Goal: Task Accomplishment & Management: Use online tool/utility

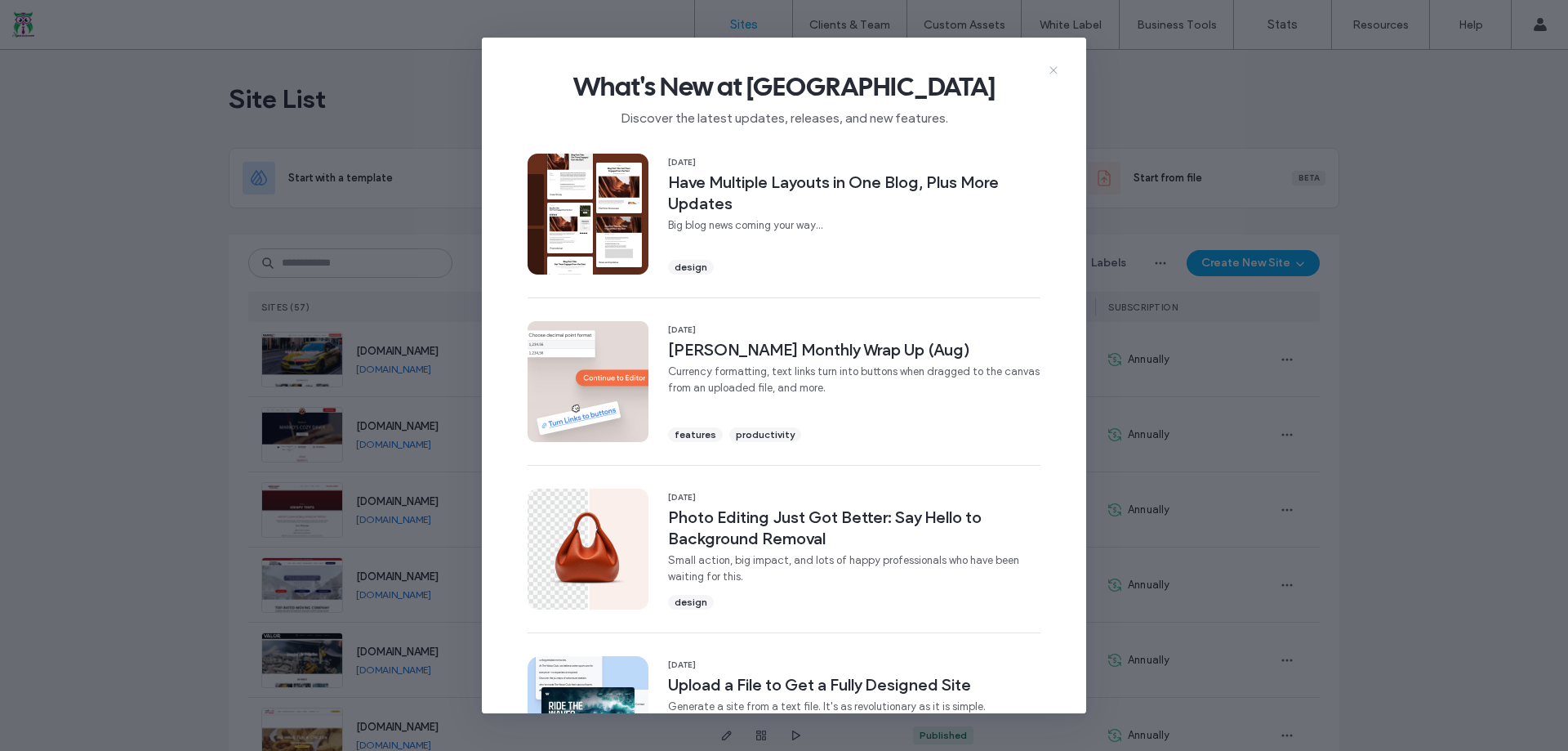
click at [1051, 71] on icon at bounding box center [1054, 70] width 13 height 13
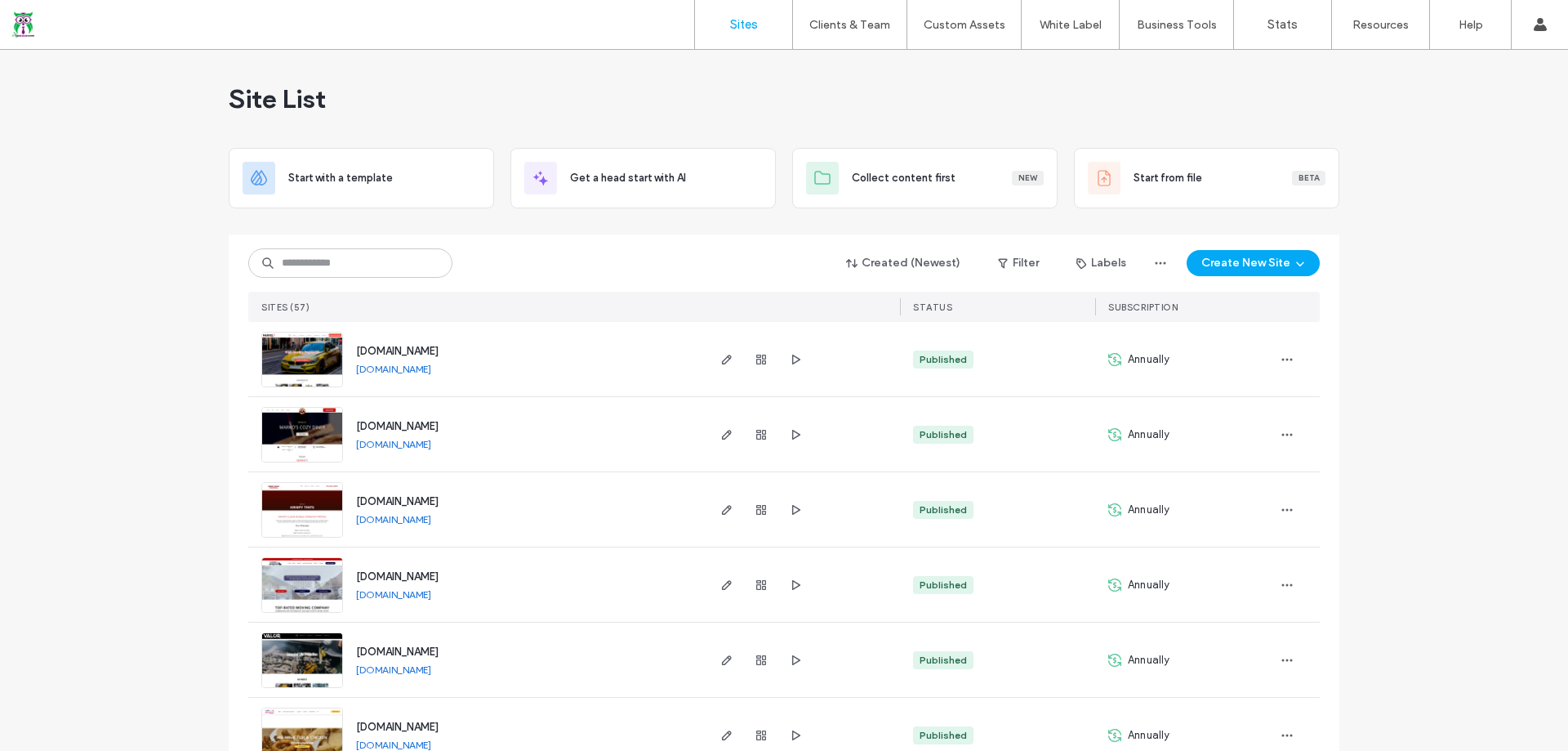
click at [766, 587] on div at bounding box center [762, 584] width 88 height 75
click at [761, 586] on use "button" at bounding box center [761, 585] width 10 height 10
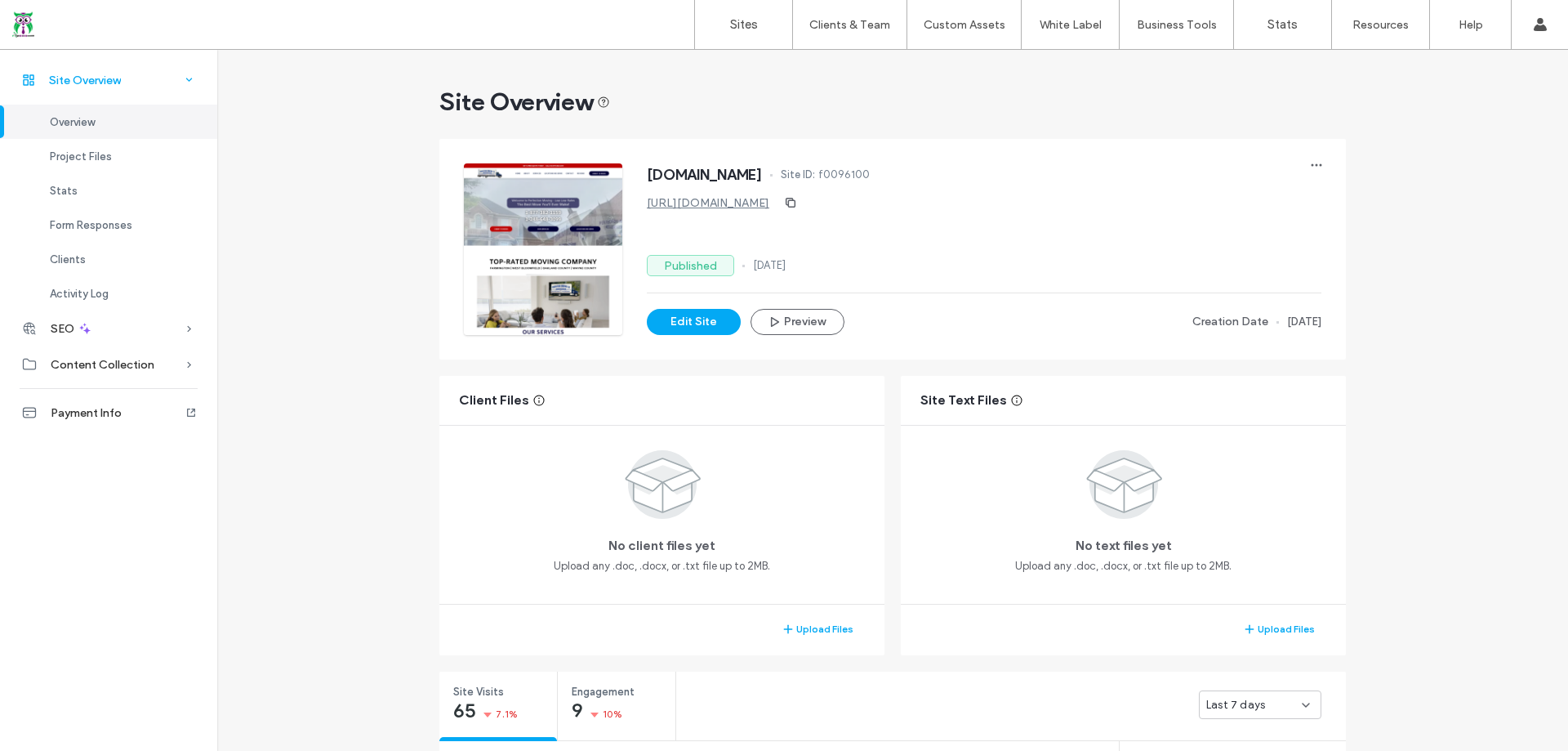
scroll to position [408, 0]
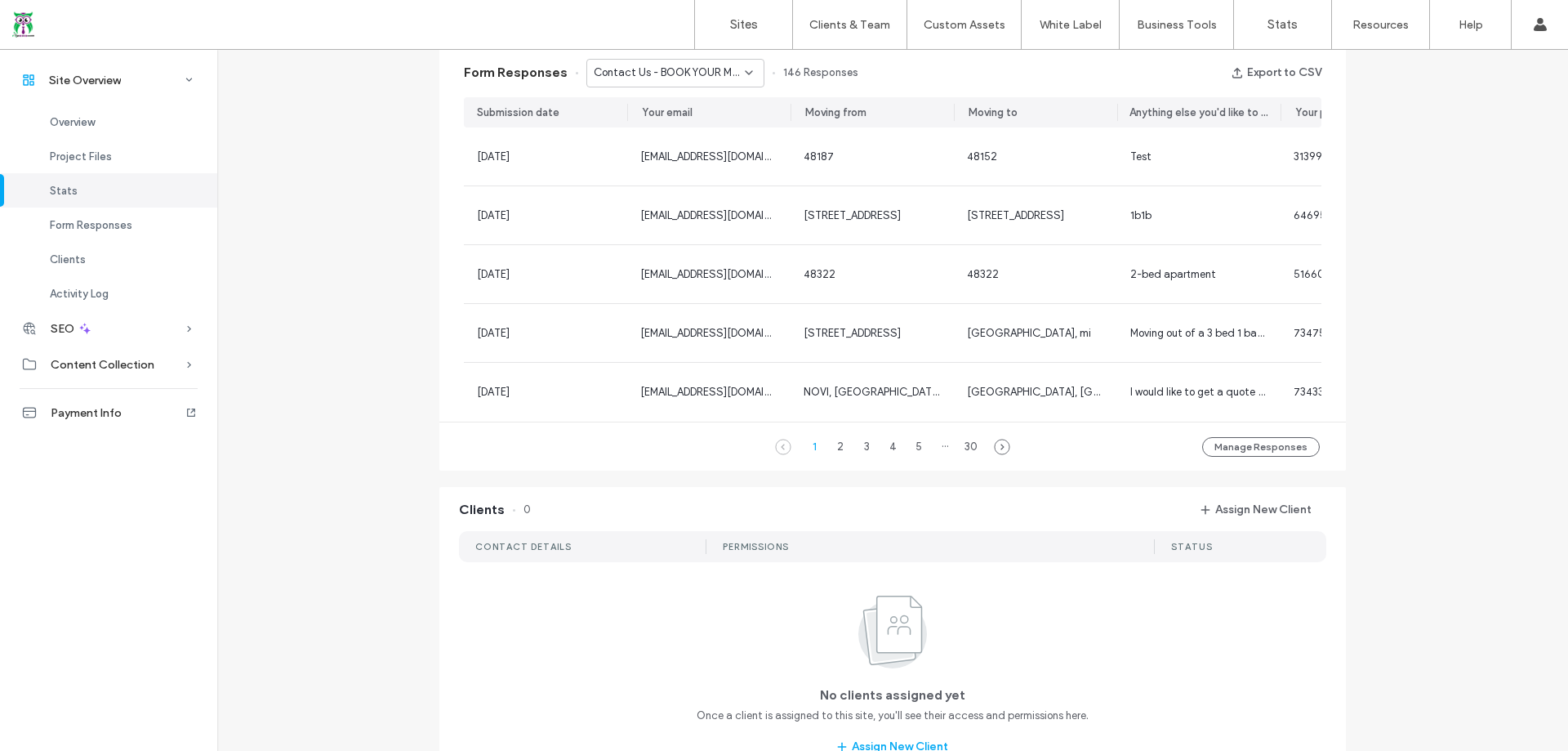
scroll to position [1062, 0]
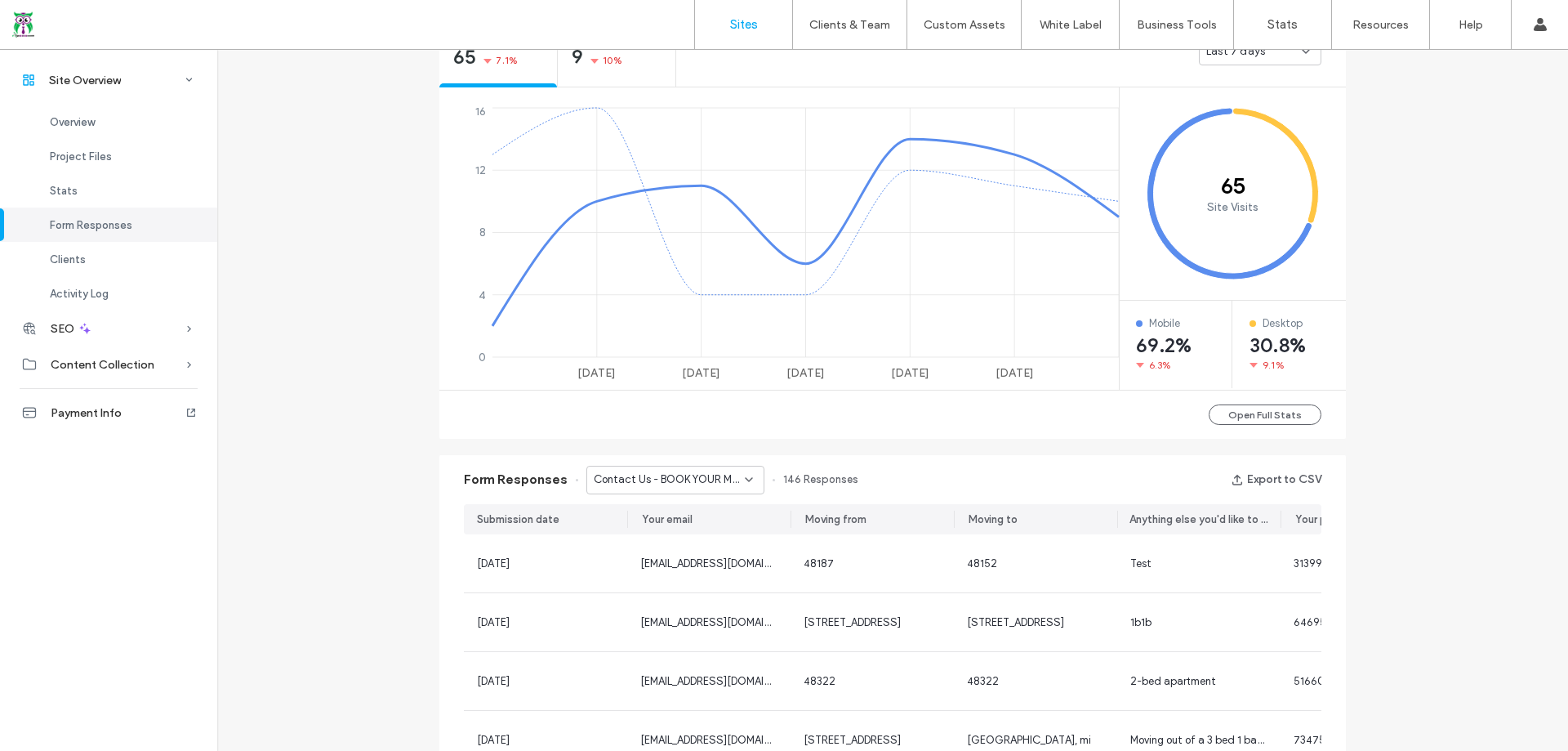
click at [756, 26] on label "Sites" at bounding box center [744, 24] width 27 height 15
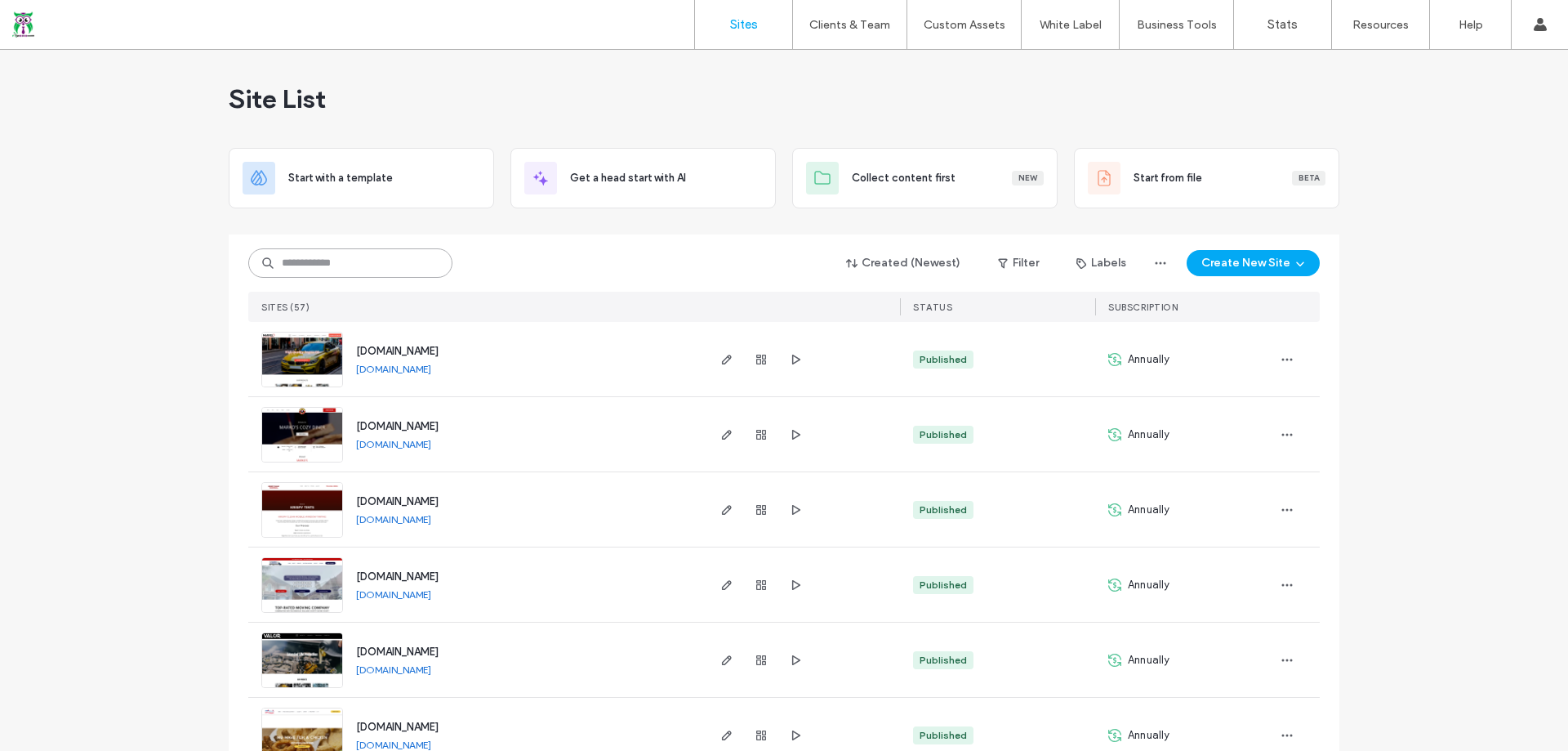
click at [320, 268] on input at bounding box center [351, 263] width 204 height 29
type input "*****"
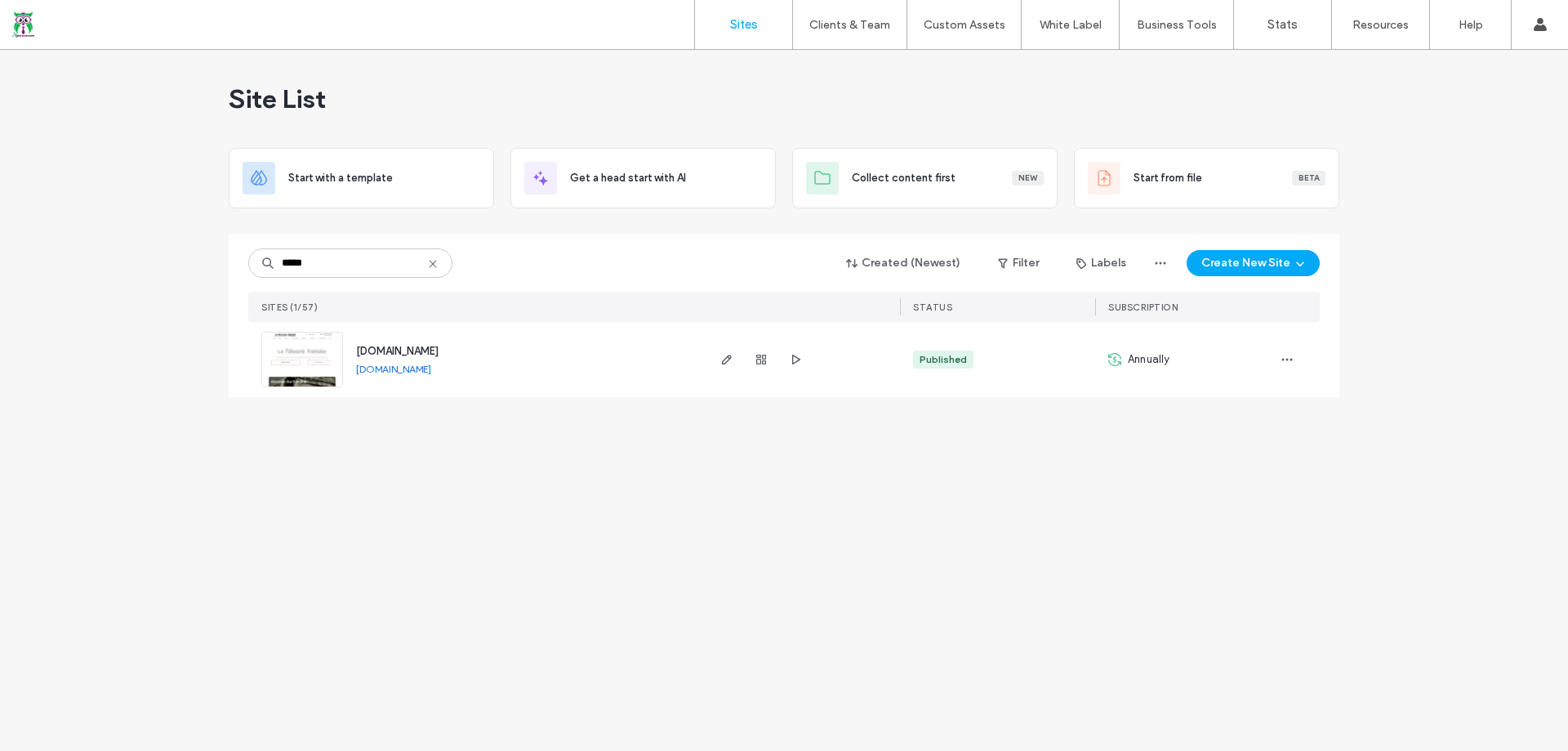
click at [437, 347] on span "www.lapatbakery.com" at bounding box center [398, 350] width 82 height 12
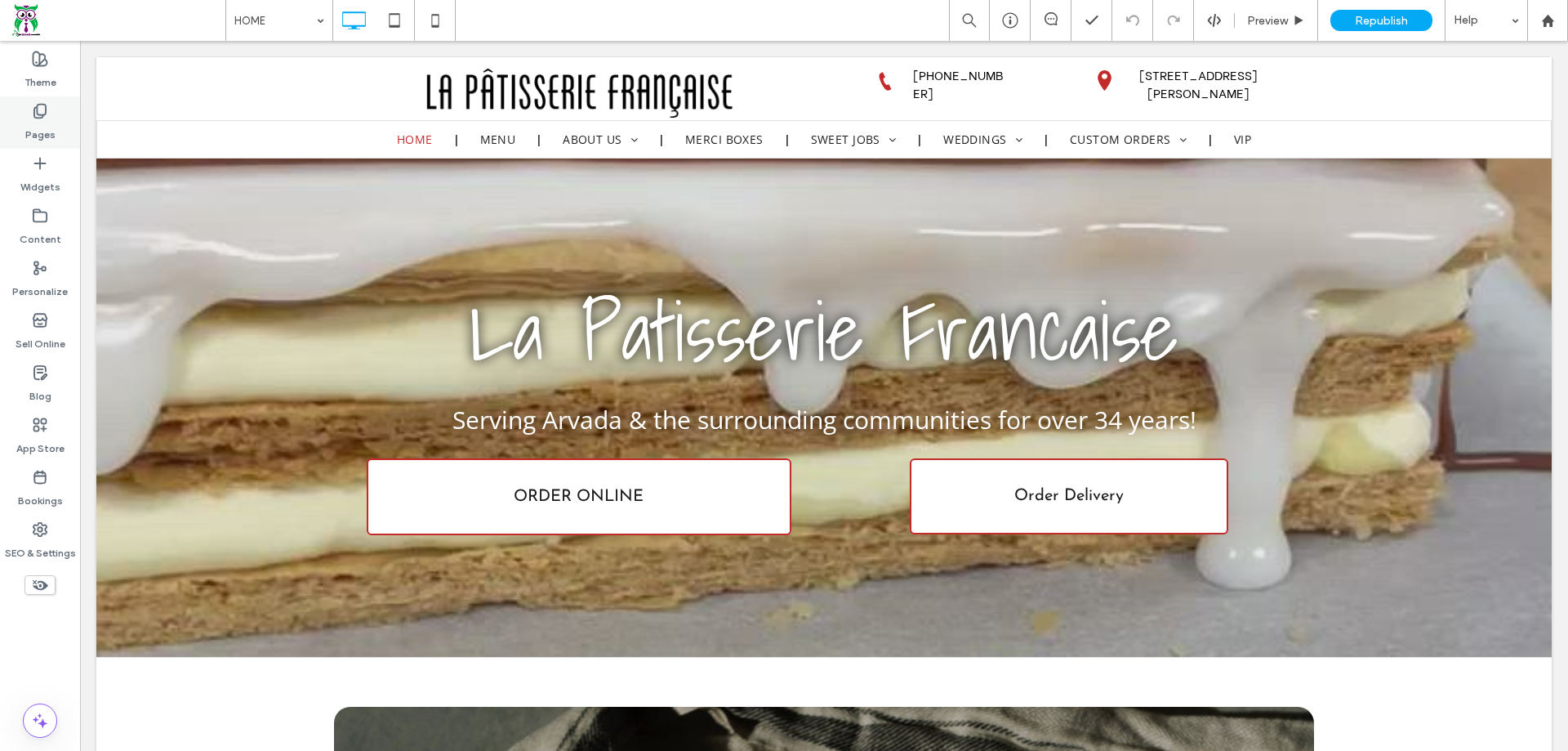
click at [48, 125] on label "Pages" at bounding box center [40, 130] width 30 height 23
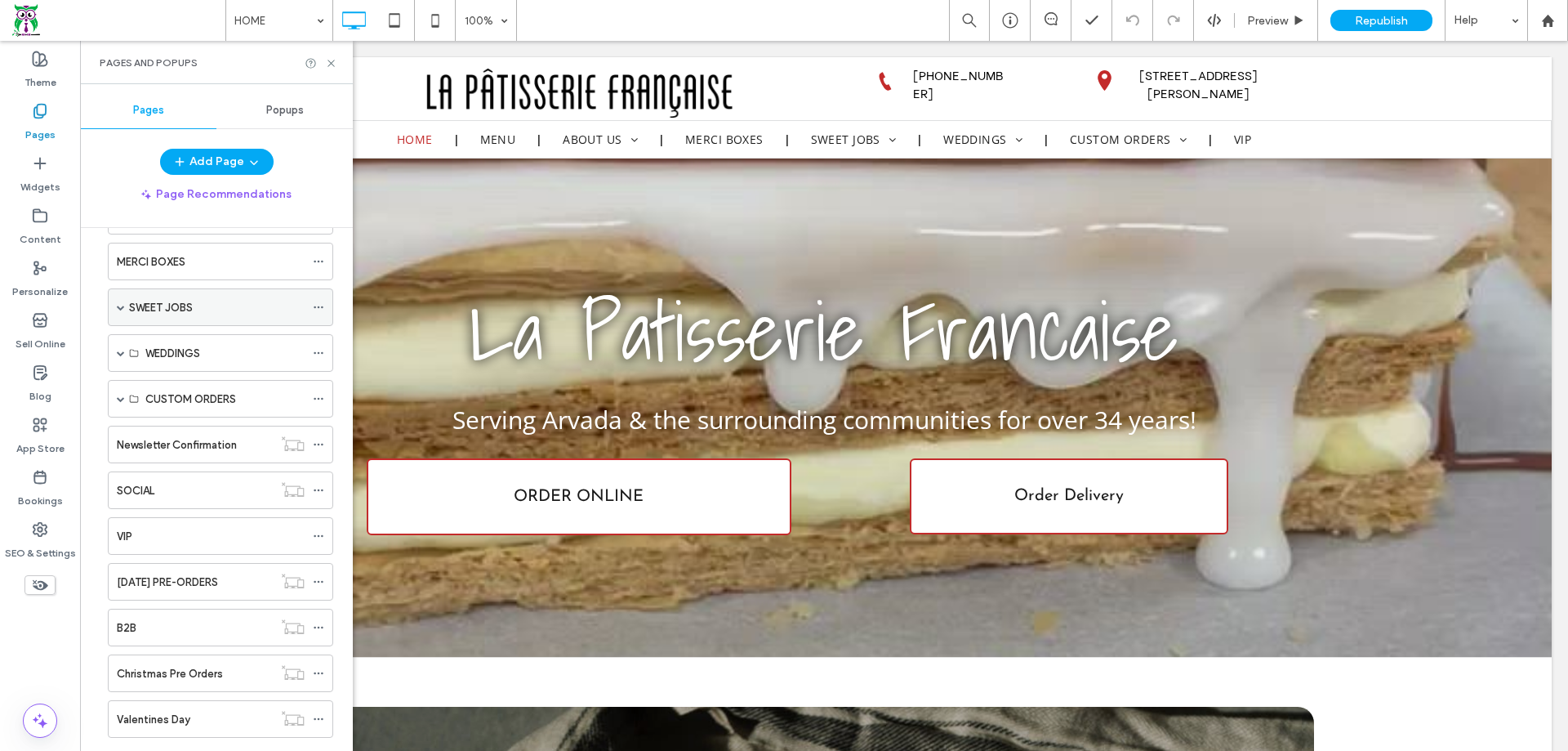
scroll to position [163, 0]
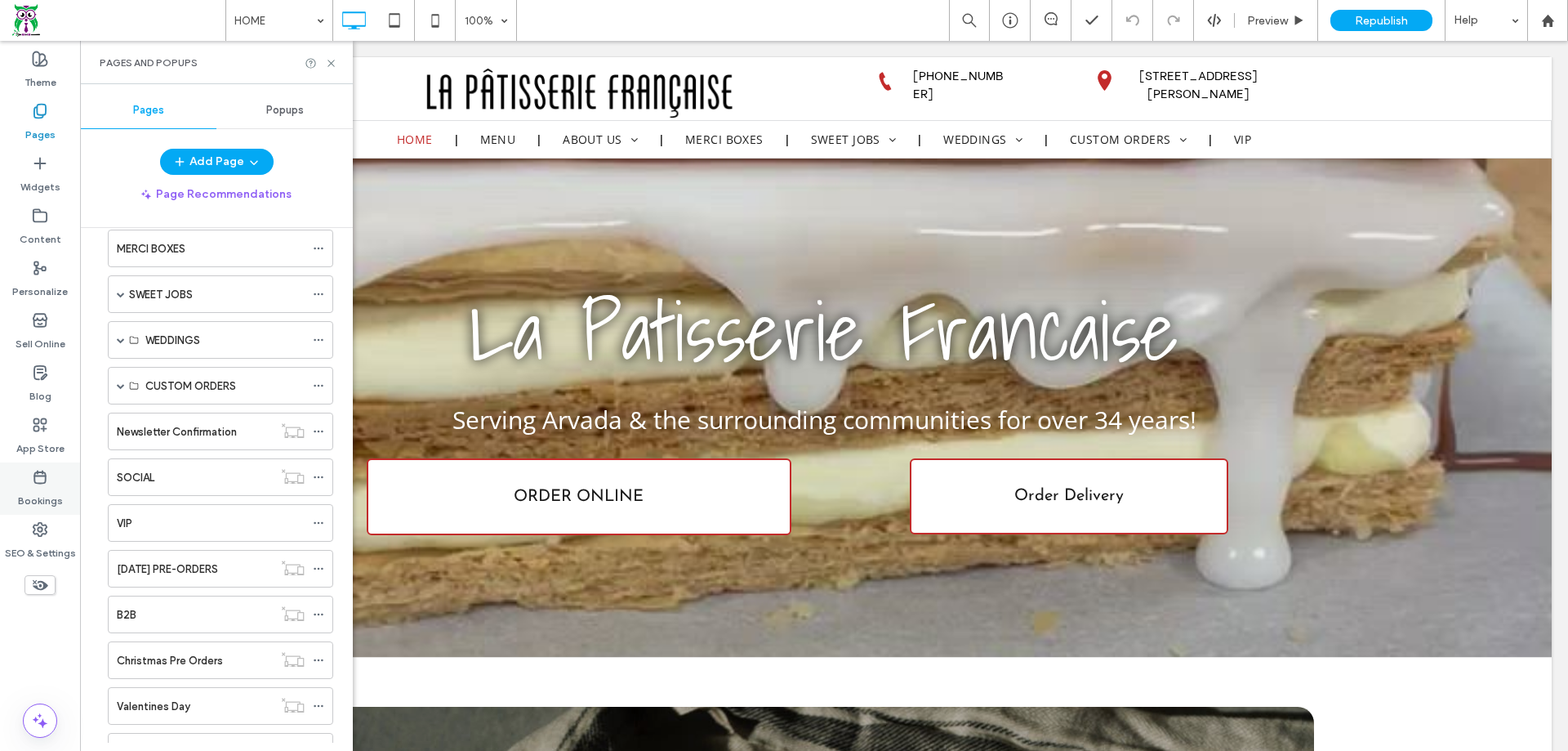
click at [41, 473] on icon at bounding box center [39, 477] width 17 height 17
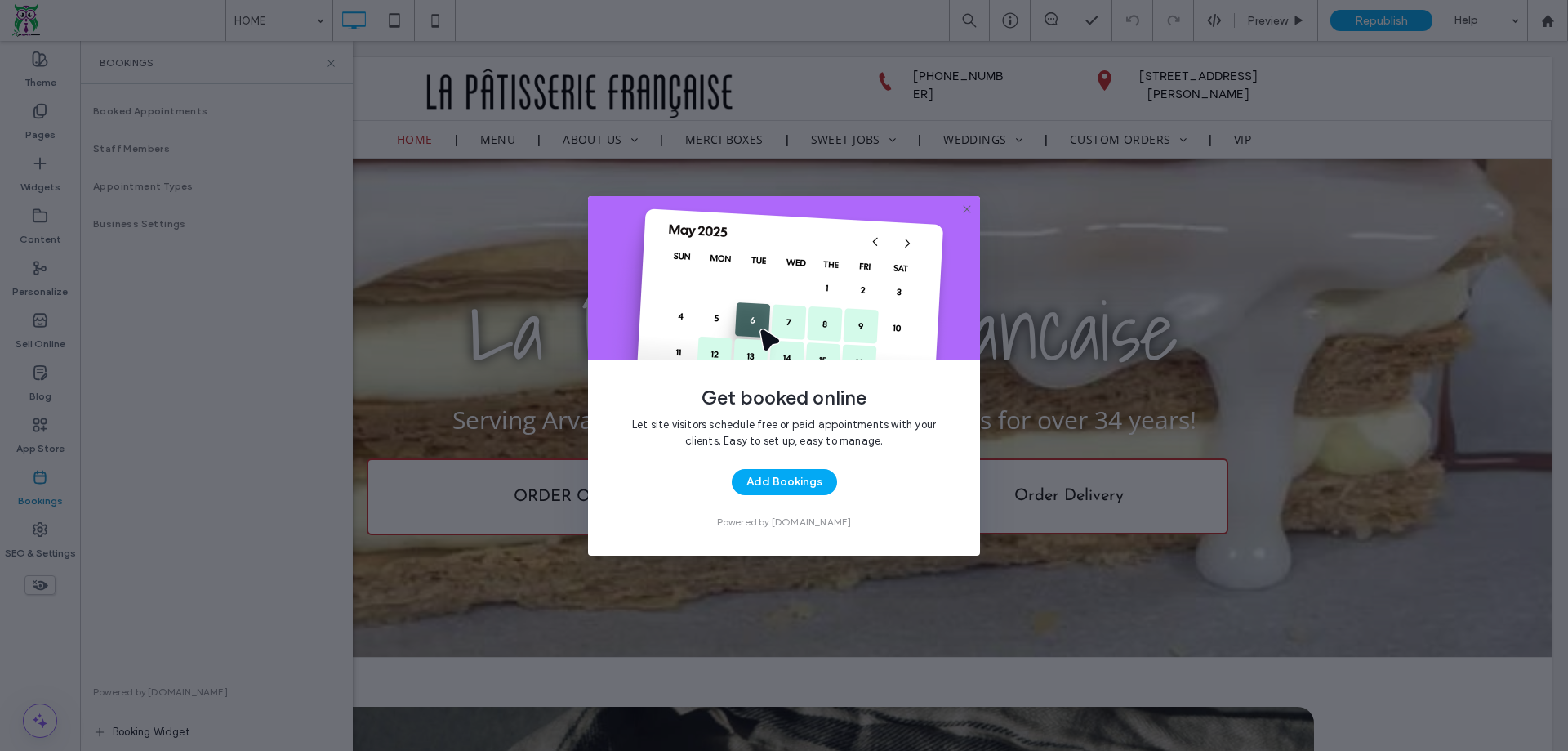
drag, startPoint x: 967, startPoint y: 204, endPoint x: 203, endPoint y: 180, distance: 764.4
click at [967, 204] on icon at bounding box center [966, 208] width 13 height 13
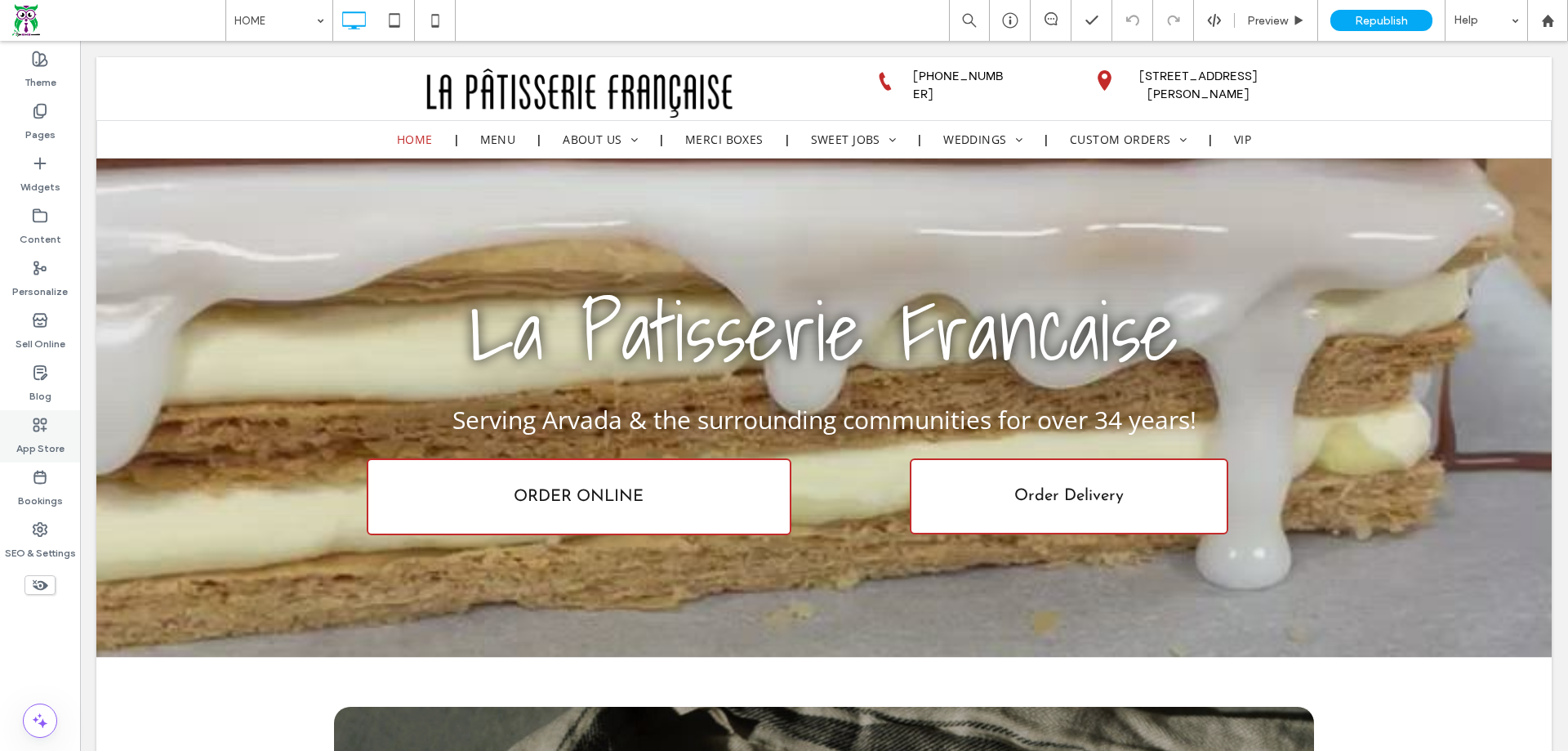
click at [43, 450] on label "App Store" at bounding box center [40, 444] width 48 height 23
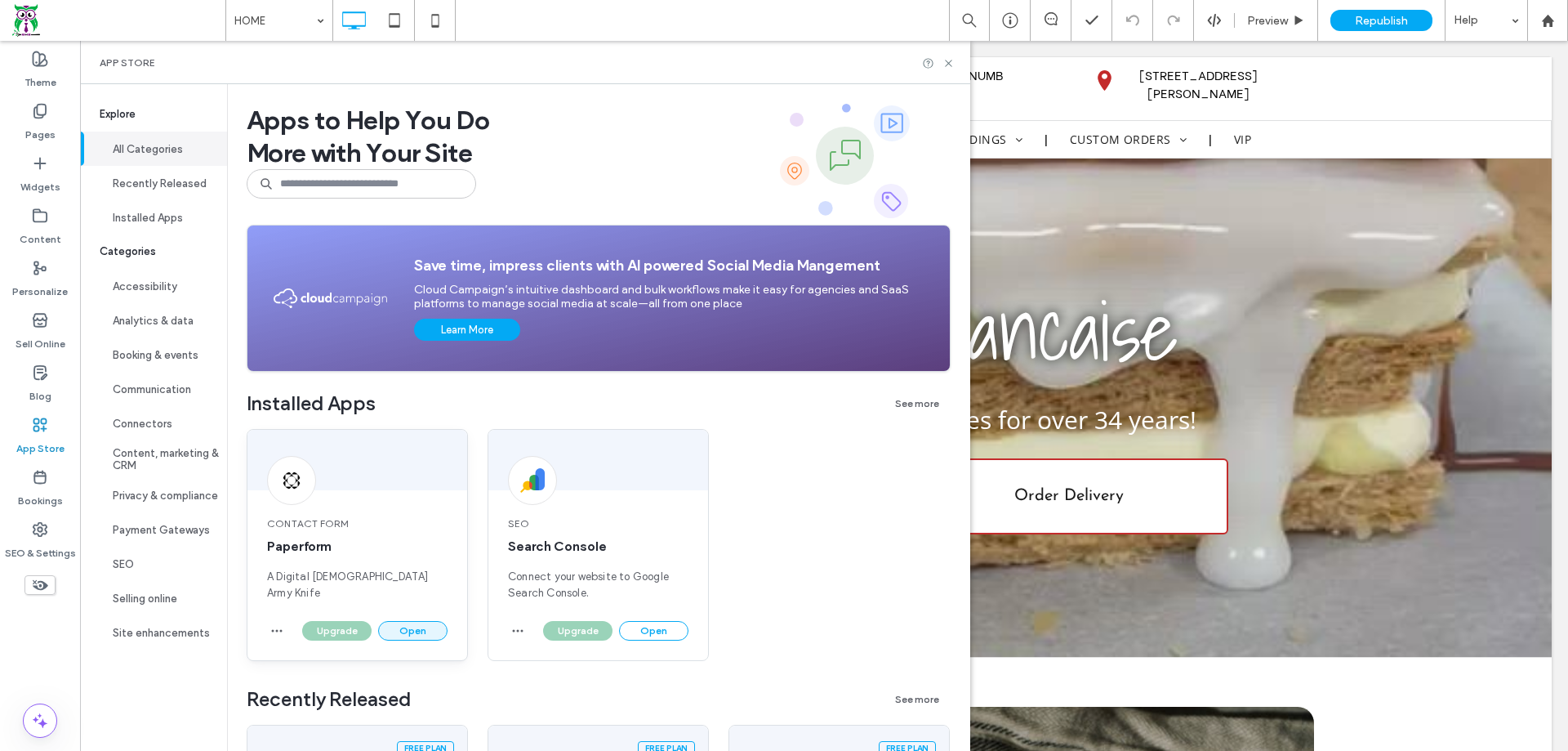
click at [401, 628] on button "Open" at bounding box center [412, 630] width 70 height 20
